Goal: Task Accomplishment & Management: Use online tool/utility

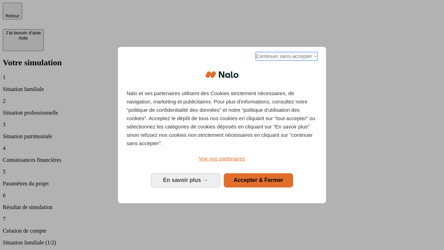
click at [286, 57] on span "Continuer sans accepter →" at bounding box center [286, 56] width 62 height 8
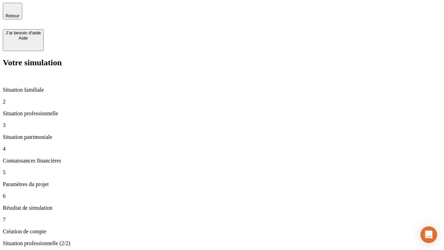
type input "30 000"
type input "1 000"
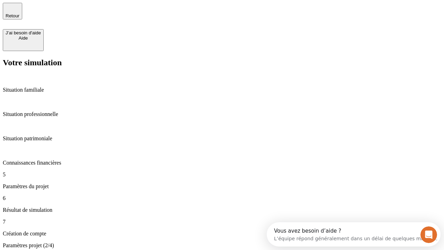
type input "40"
type input "64"
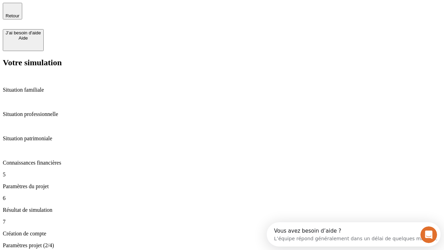
type input "200 000"
type input "640"
